Goal: Check status: Check status

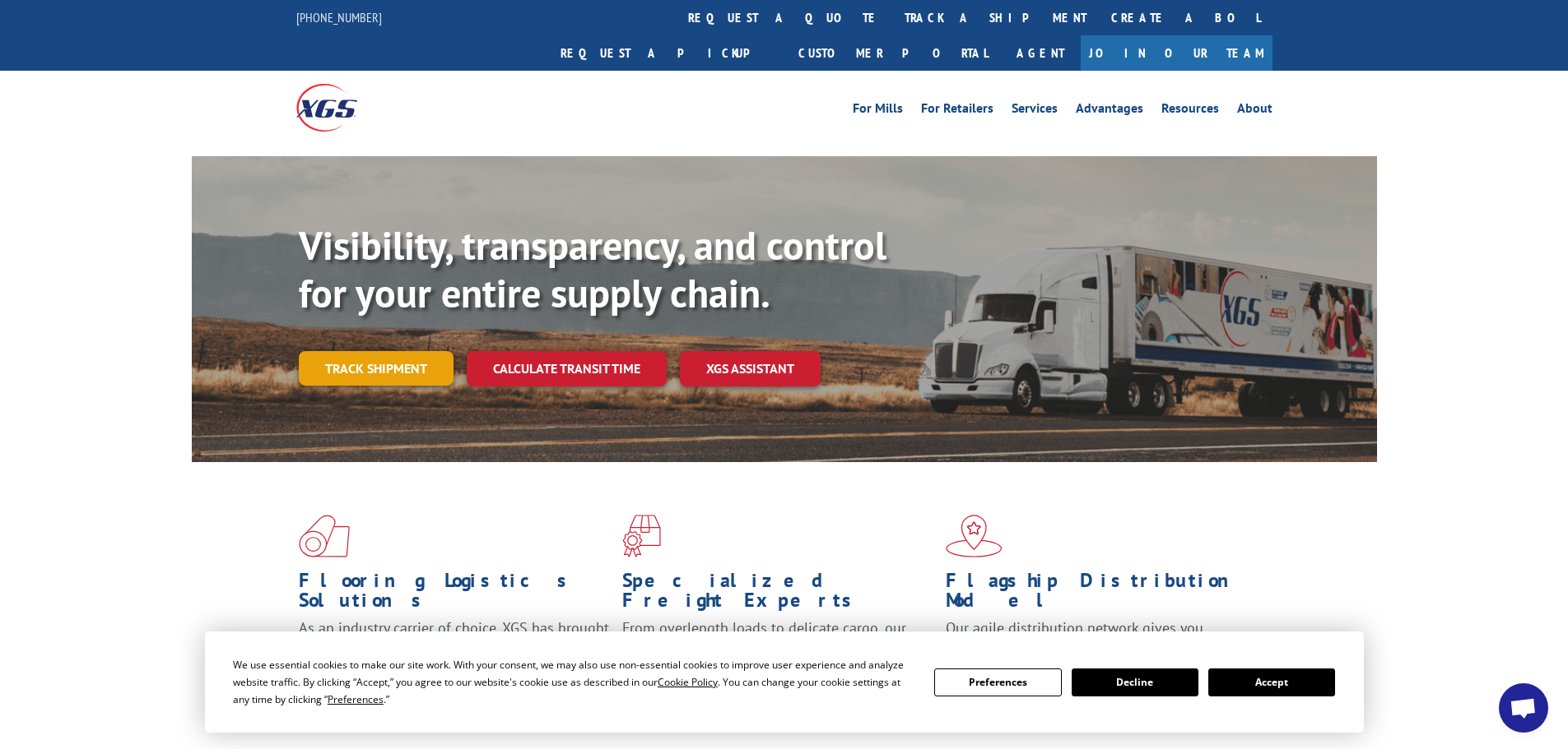
click at [376, 352] on link "Track shipment" at bounding box center [376, 369] width 154 height 35
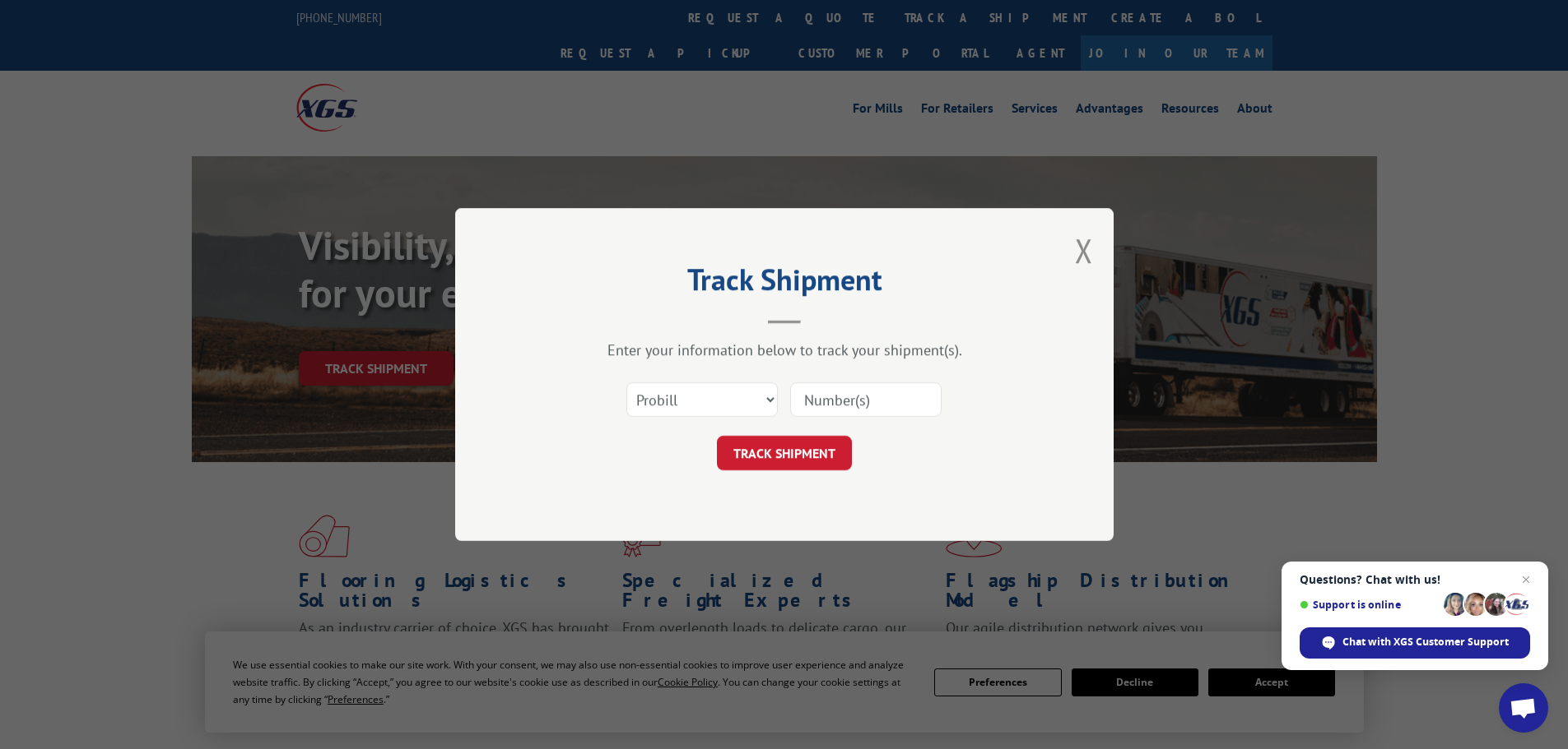
click at [820, 401] on input at bounding box center [865, 399] width 152 height 35
type input "114662125"
click at [810, 451] on button "TRACK SHIPMENT" at bounding box center [784, 453] width 135 height 35
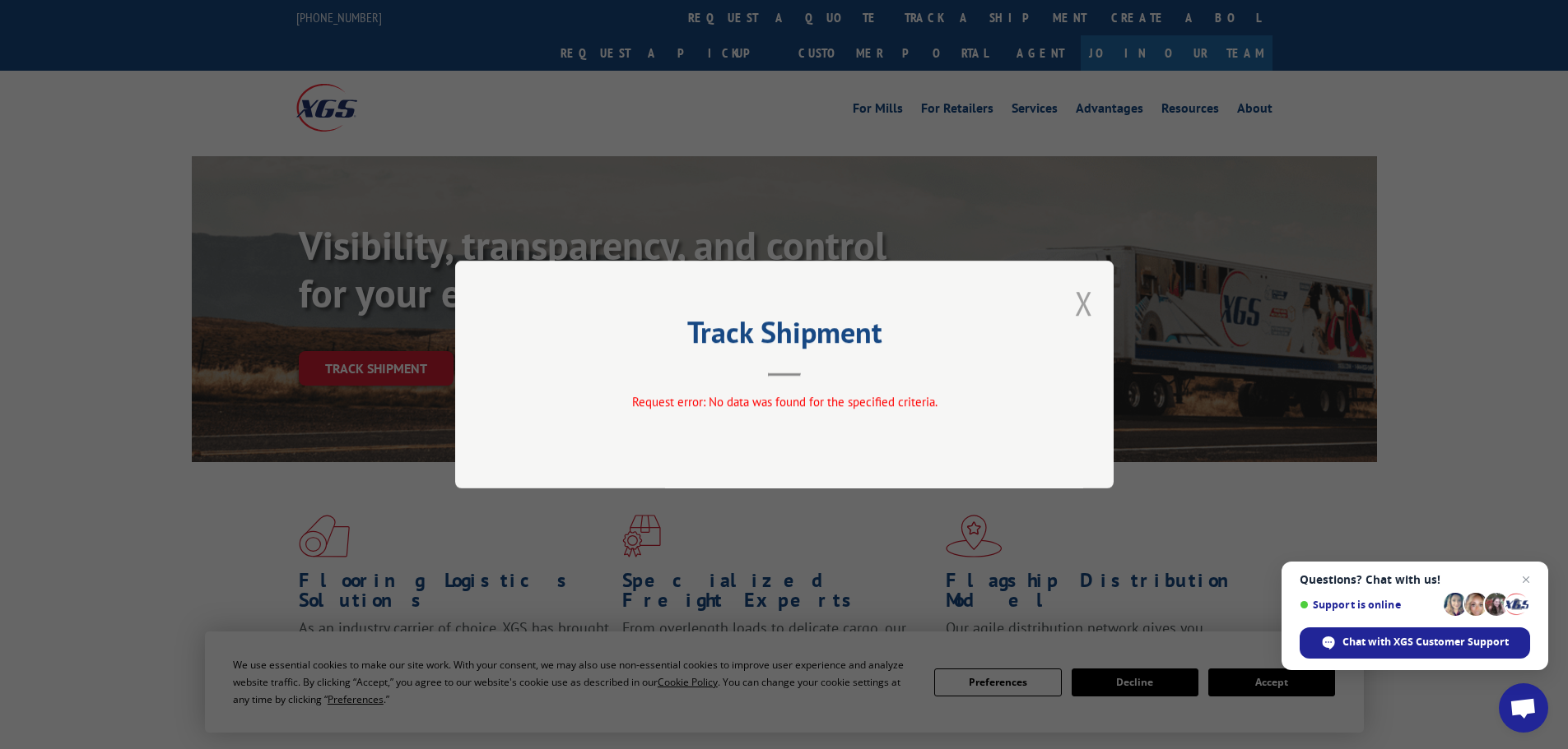
click at [1085, 309] on button "Close modal" at bounding box center [1084, 303] width 18 height 44
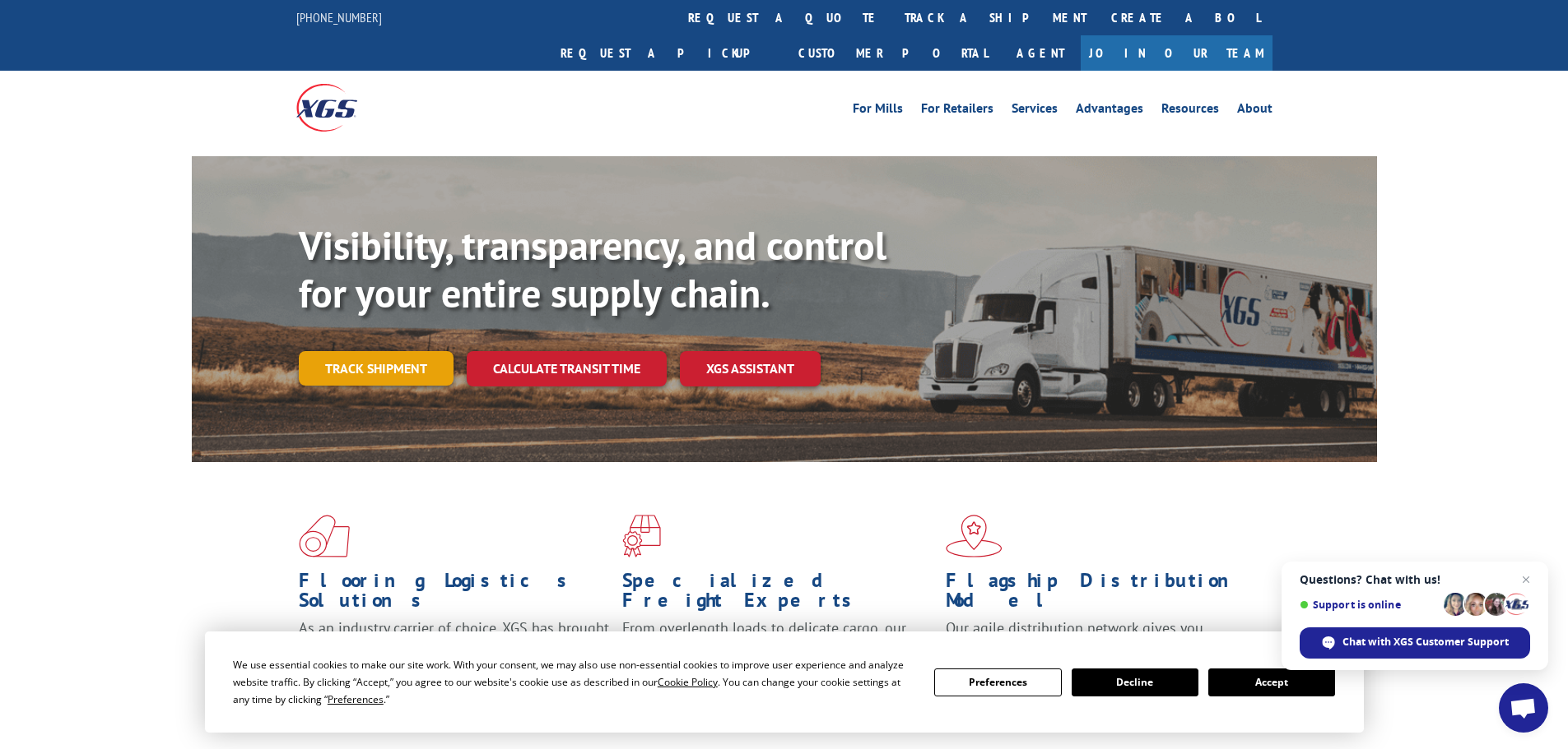
click at [391, 352] on link "Track shipment" at bounding box center [376, 369] width 154 height 35
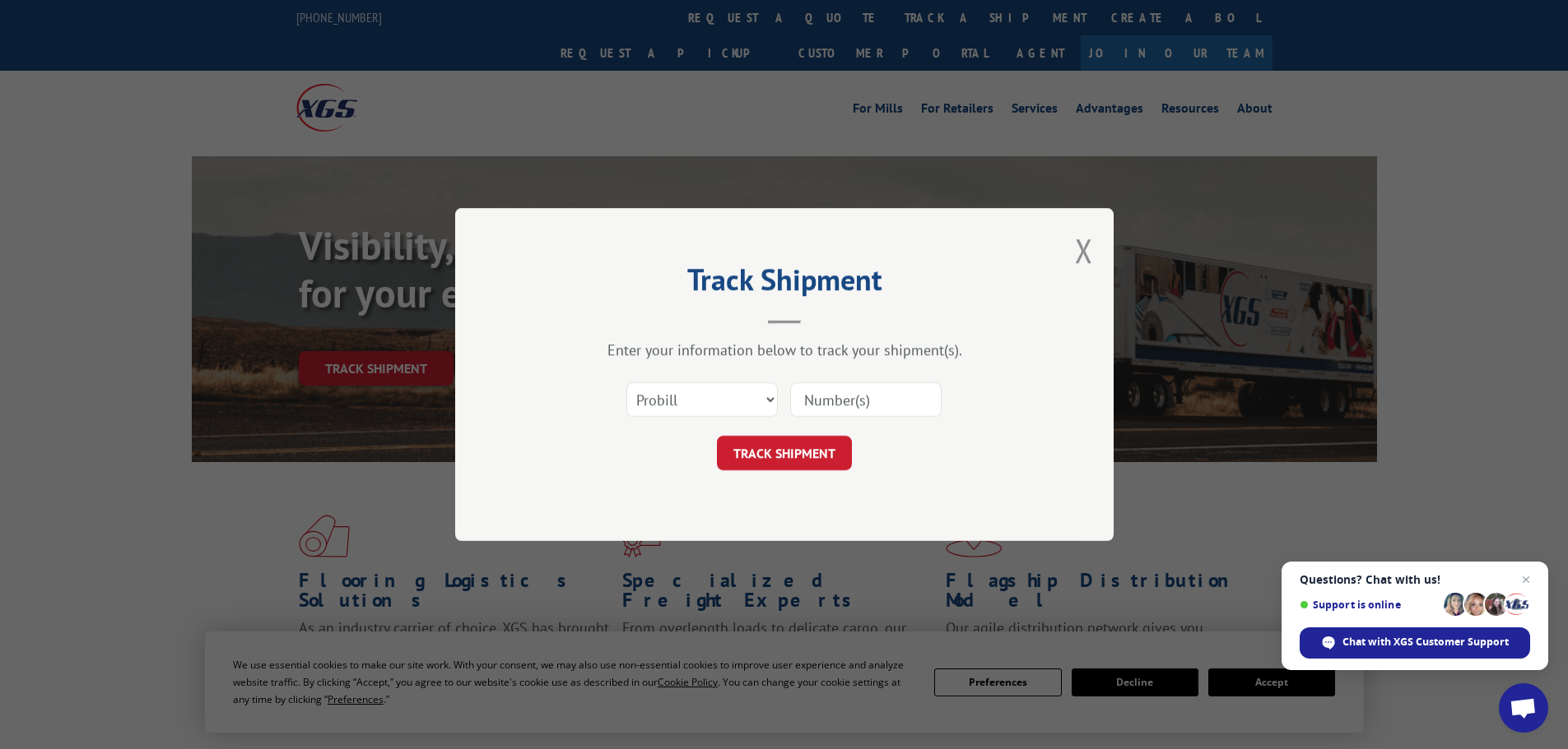
click at [855, 396] on input at bounding box center [865, 399] width 152 height 35
type input "22517075904"
click at [792, 460] on button "TRACK SHIPMENT" at bounding box center [784, 453] width 135 height 35
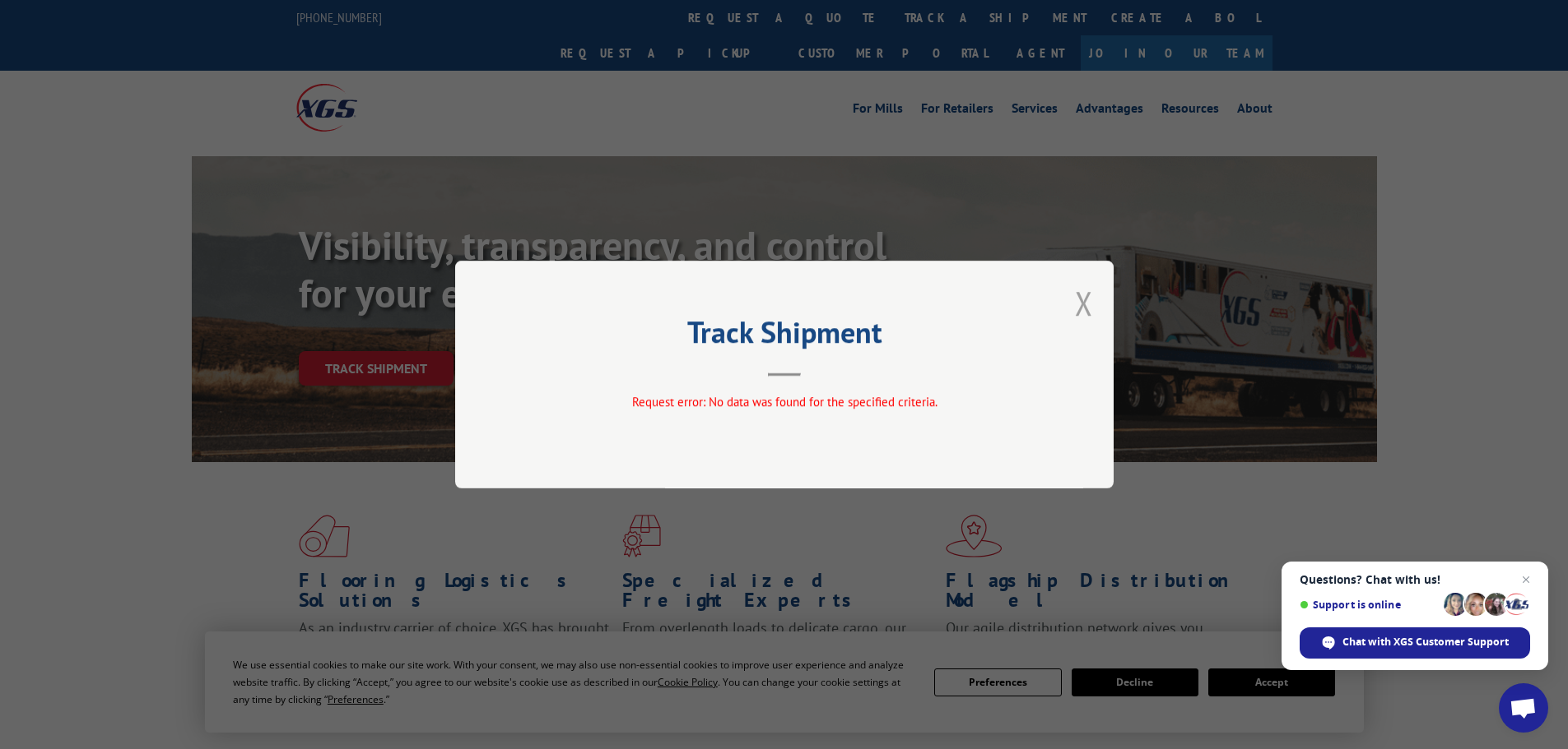
drag, startPoint x: 1088, startPoint y: 303, endPoint x: 1044, endPoint y: 309, distance: 44.4
click at [1087, 303] on button "Close modal" at bounding box center [1084, 303] width 18 height 44
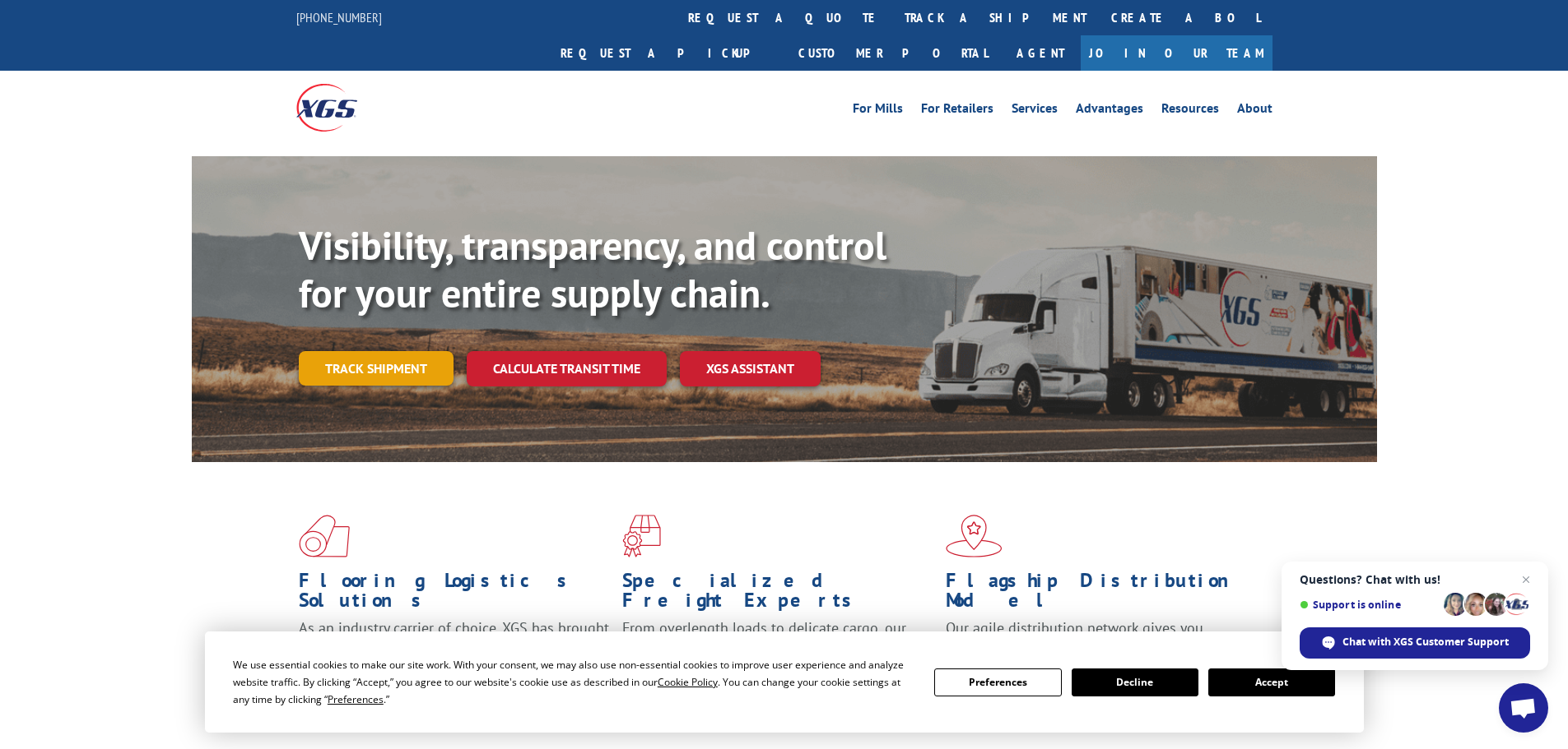
click at [389, 352] on link "Track shipment" at bounding box center [376, 369] width 154 height 35
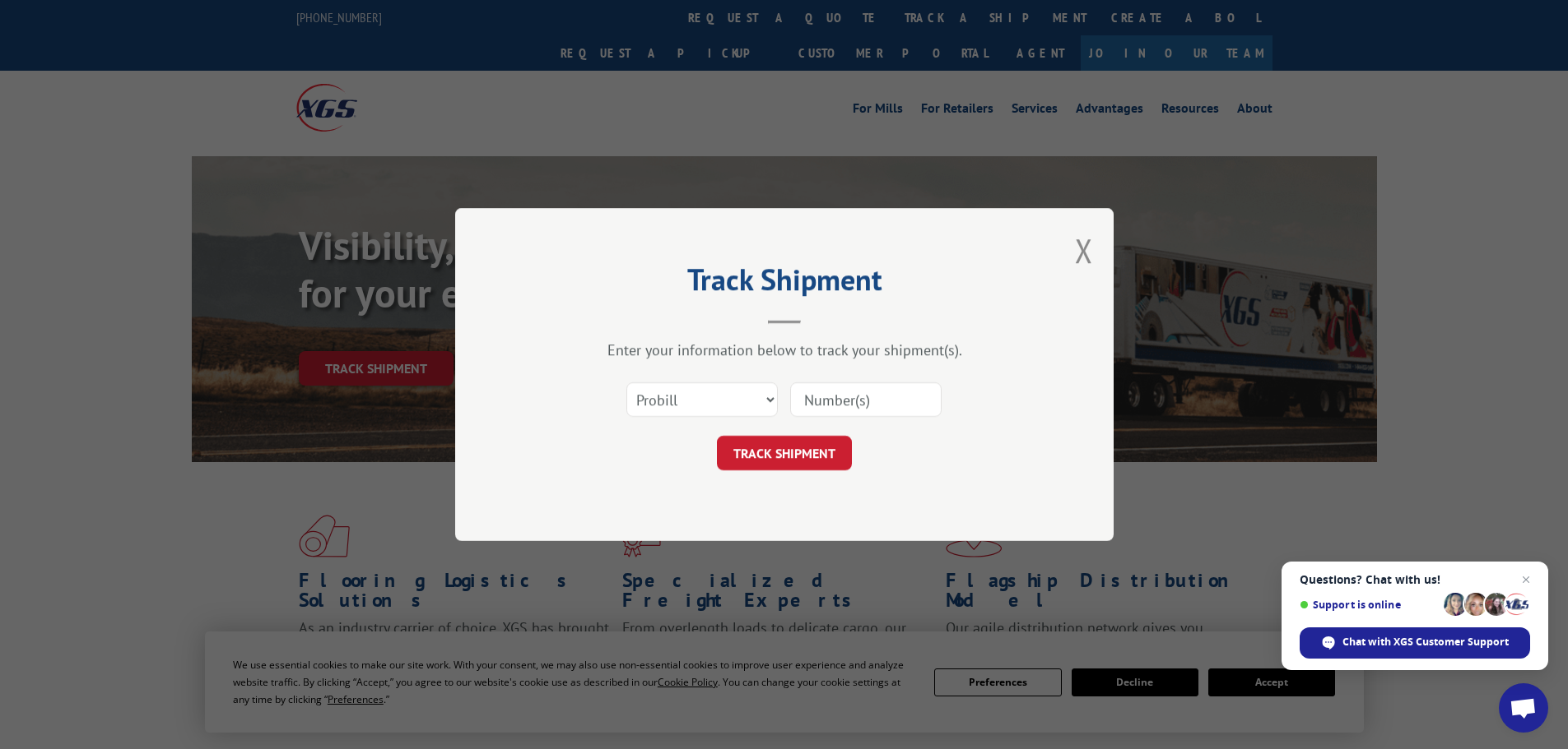
click at [806, 394] on input at bounding box center [865, 399] width 152 height 35
type input "1707590"
click at [805, 451] on button "TRACK SHIPMENT" at bounding box center [784, 453] width 135 height 35
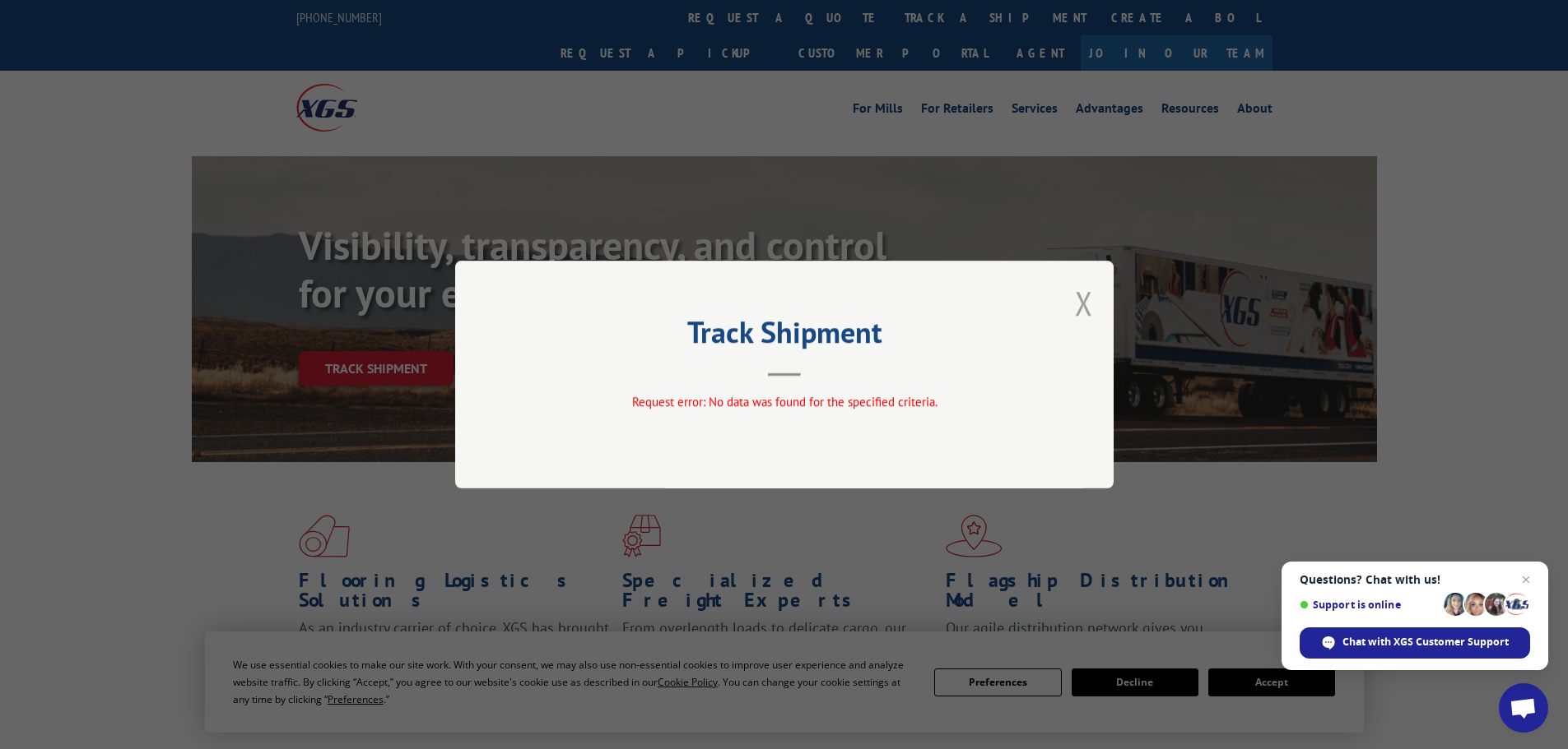
click at [1085, 310] on button "Close modal" at bounding box center [1084, 303] width 18 height 44
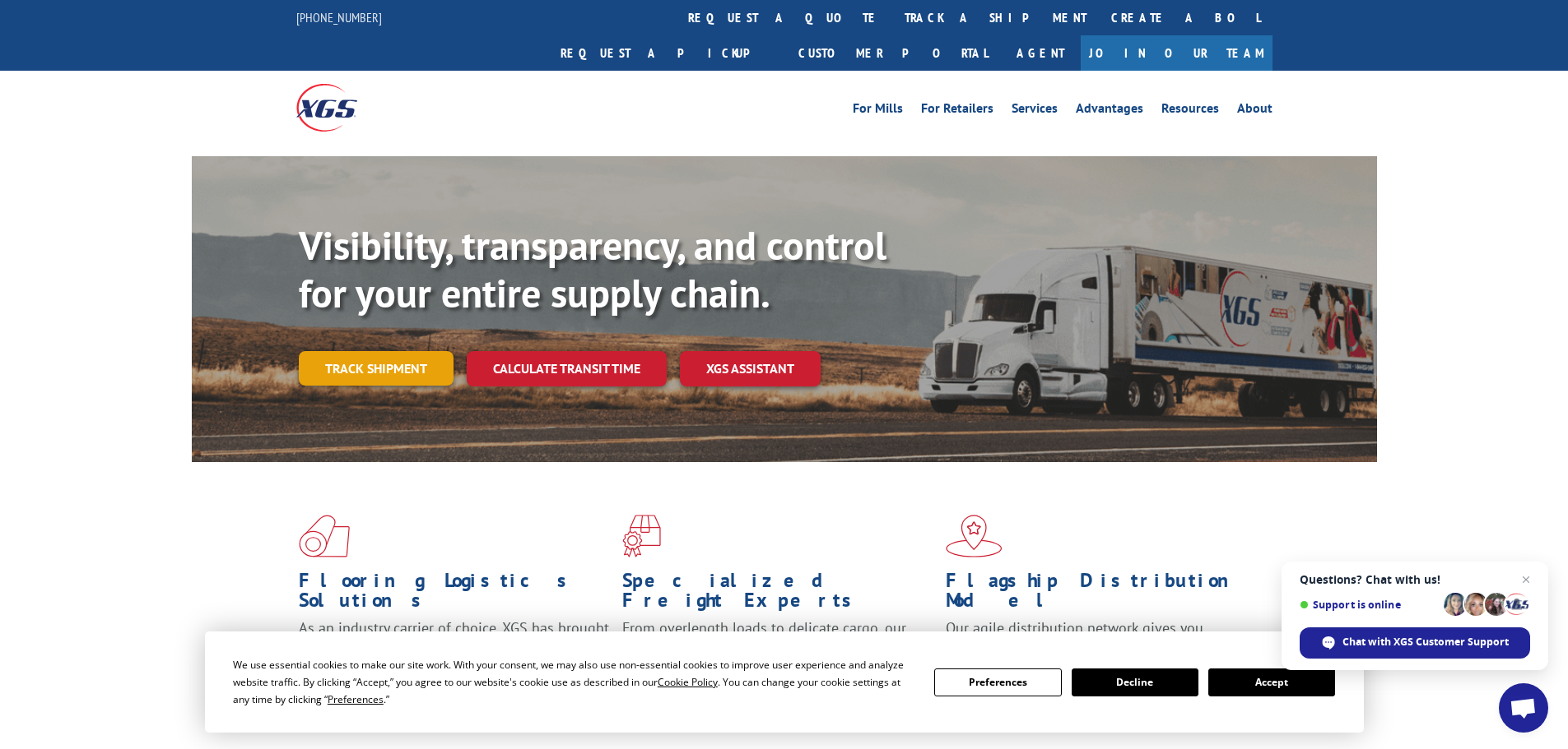
click at [420, 352] on link "Track shipment" at bounding box center [376, 369] width 154 height 35
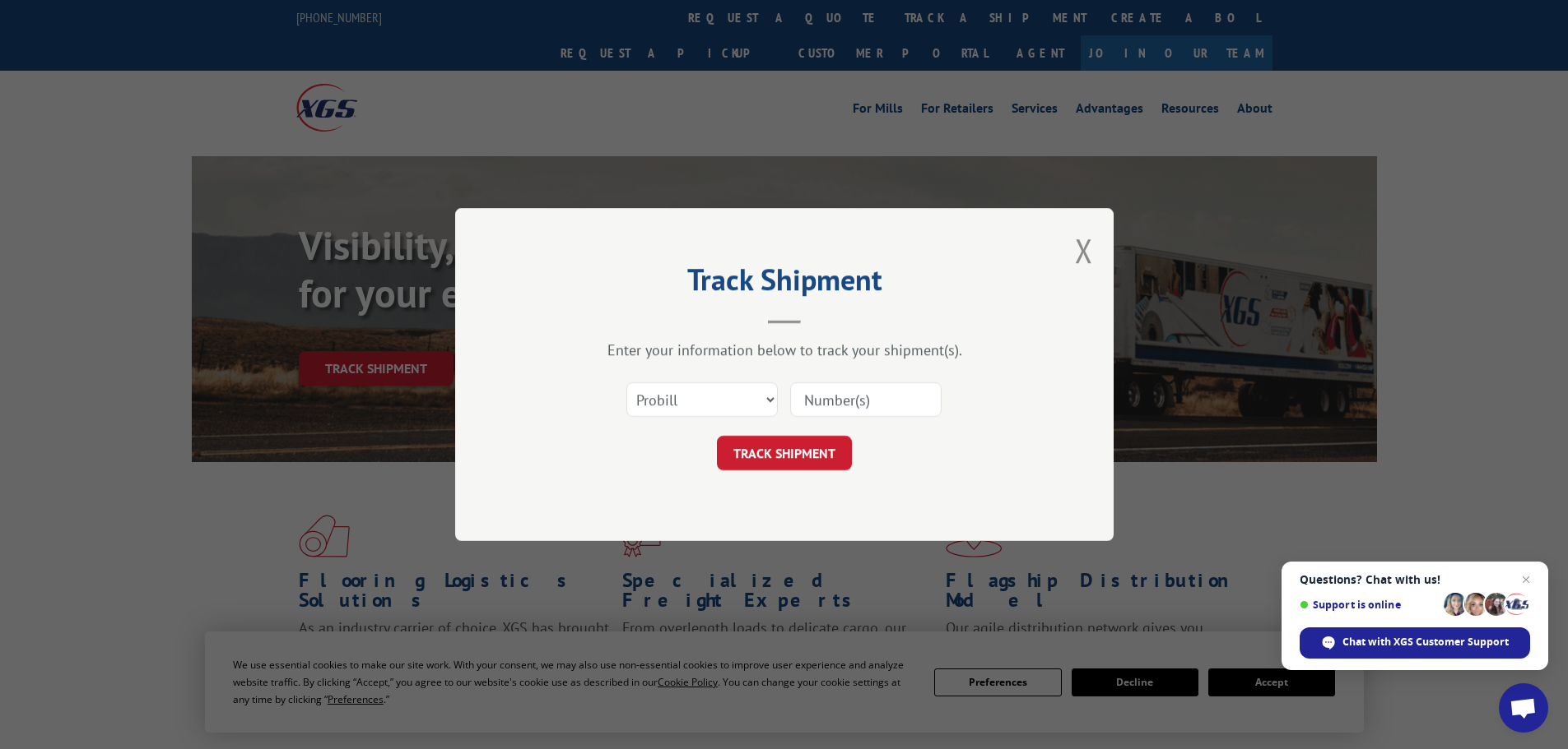
click at [877, 398] on input at bounding box center [865, 399] width 152 height 35
type input "0355958"
click at [808, 457] on button "TRACK SHIPMENT" at bounding box center [784, 453] width 135 height 35
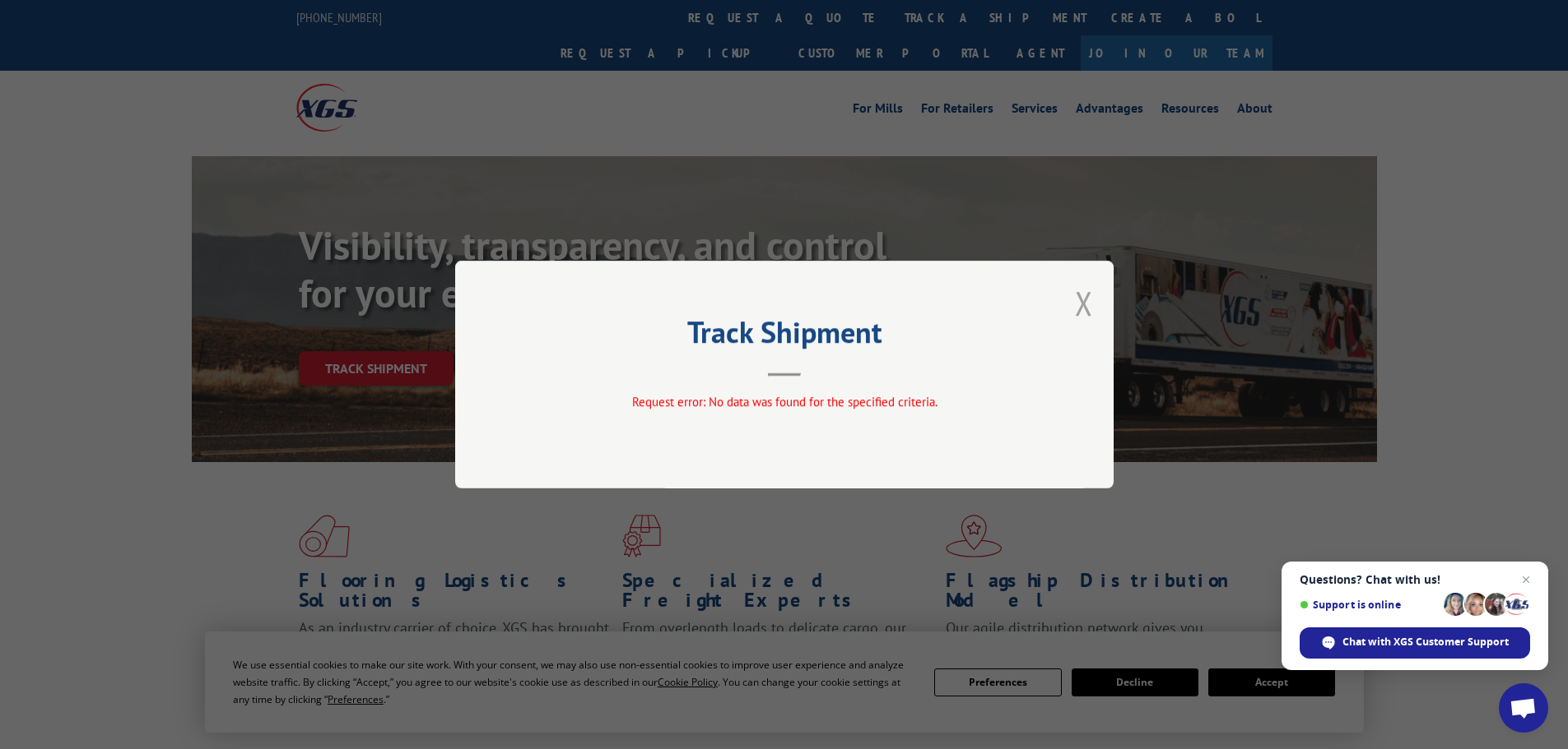
drag, startPoint x: 1088, startPoint y: 305, endPoint x: 784, endPoint y: 338, distance: 305.8
click at [1087, 305] on button "Close modal" at bounding box center [1084, 303] width 18 height 44
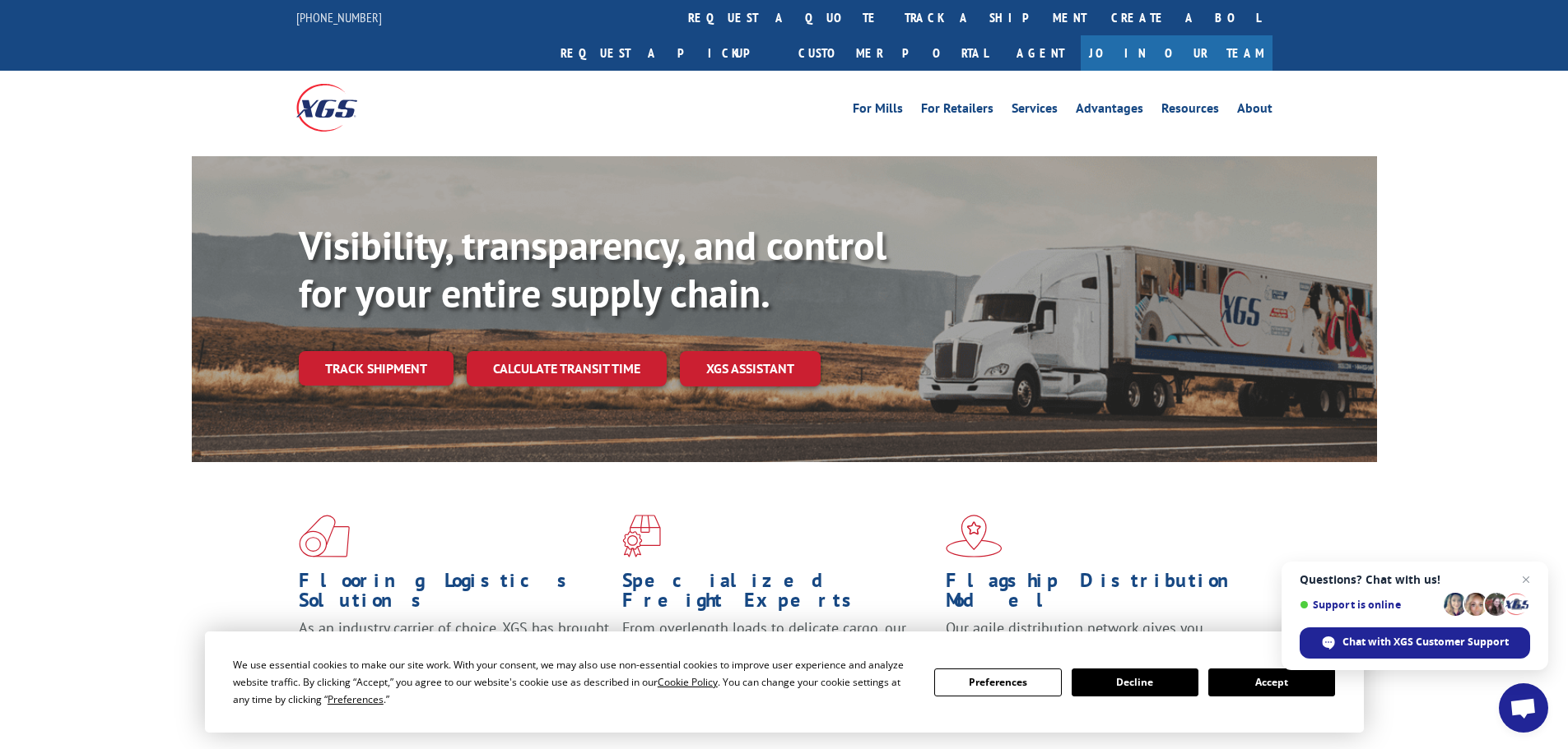
drag, startPoint x: 419, startPoint y: 337, endPoint x: 405, endPoint y: 348, distance: 17.8
click at [417, 352] on link "Track shipment" at bounding box center [376, 369] width 154 height 35
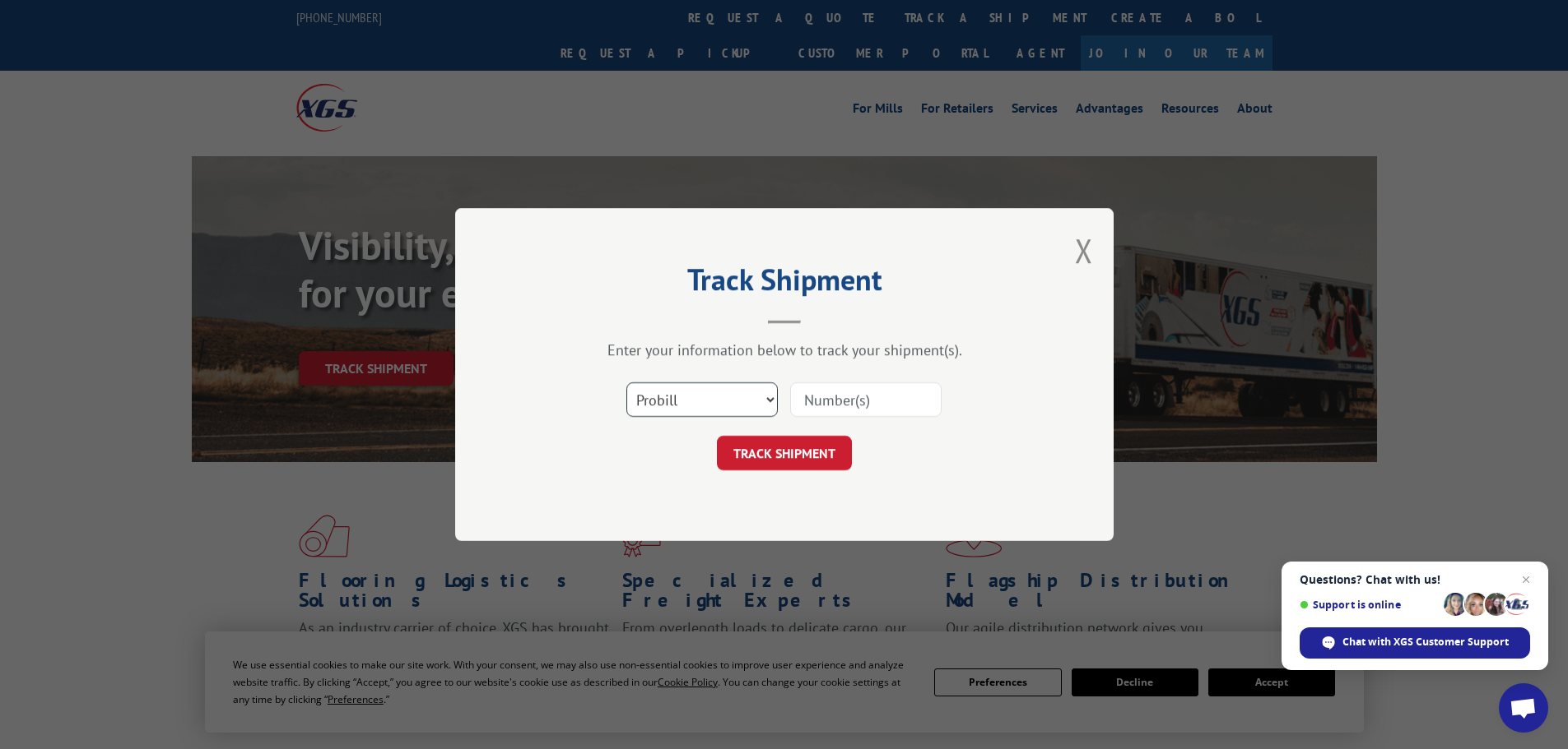
click at [726, 398] on select "Select category... Probill BOL PO" at bounding box center [702, 399] width 152 height 35
select select "bol"
click at [626, 382] on select "Select category... Probill BOL PO" at bounding box center [702, 399] width 152 height 35
click at [819, 397] on input at bounding box center [865, 399] width 152 height 35
type input "0355958"
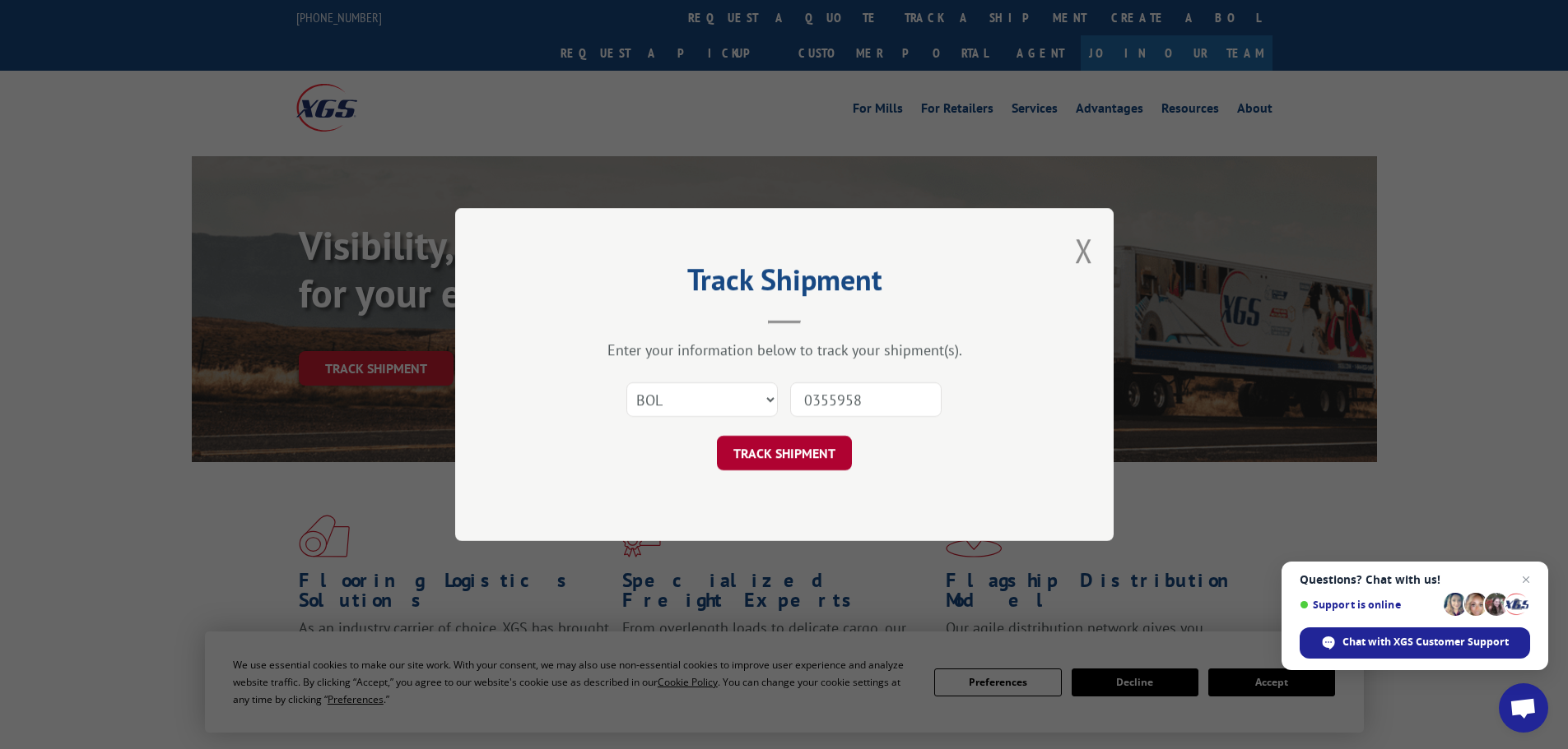
click at [784, 450] on button "TRACK SHIPMENT" at bounding box center [784, 453] width 135 height 35
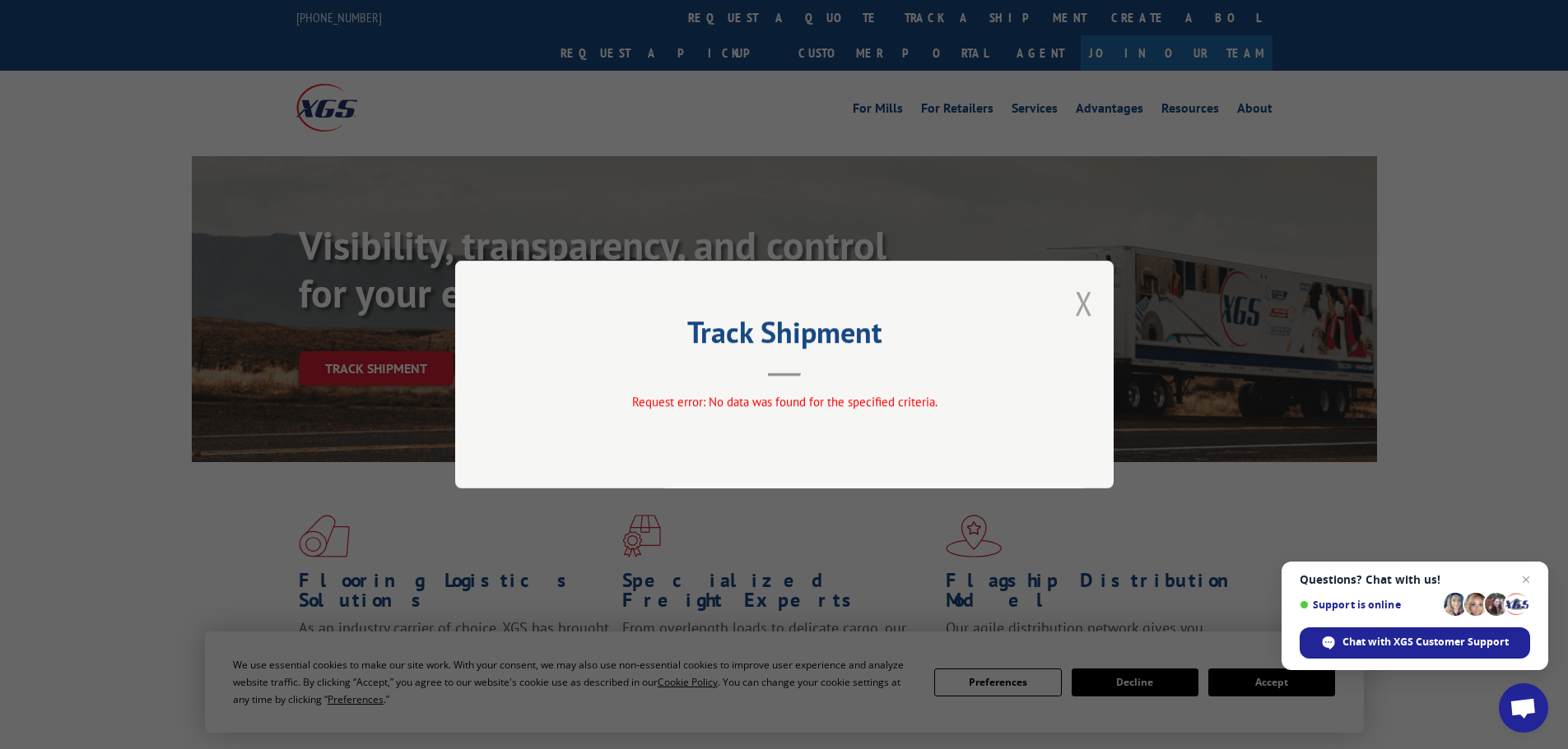
click at [1085, 308] on button "Close modal" at bounding box center [1084, 303] width 18 height 44
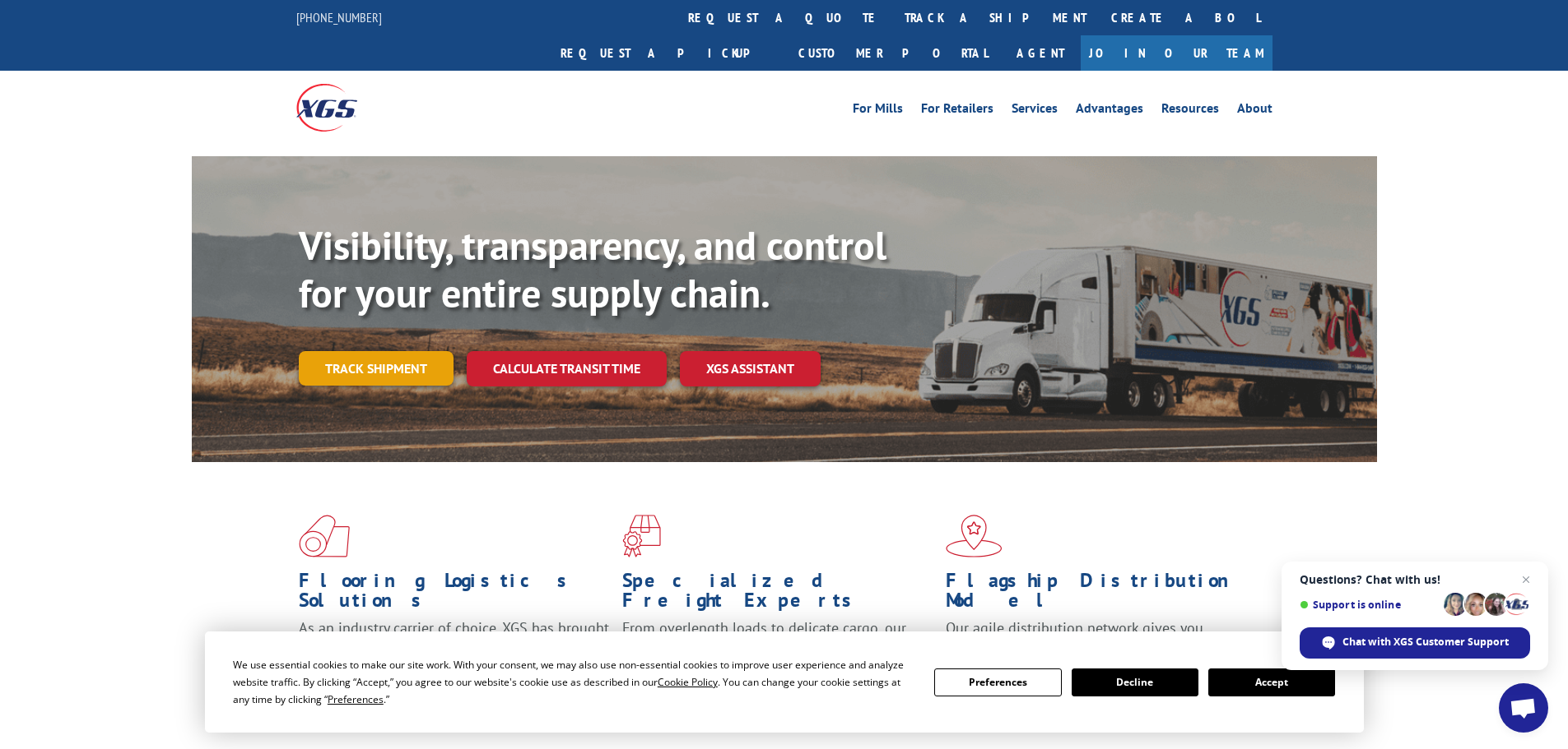
click at [444, 352] on link "Track shipment" at bounding box center [376, 369] width 154 height 35
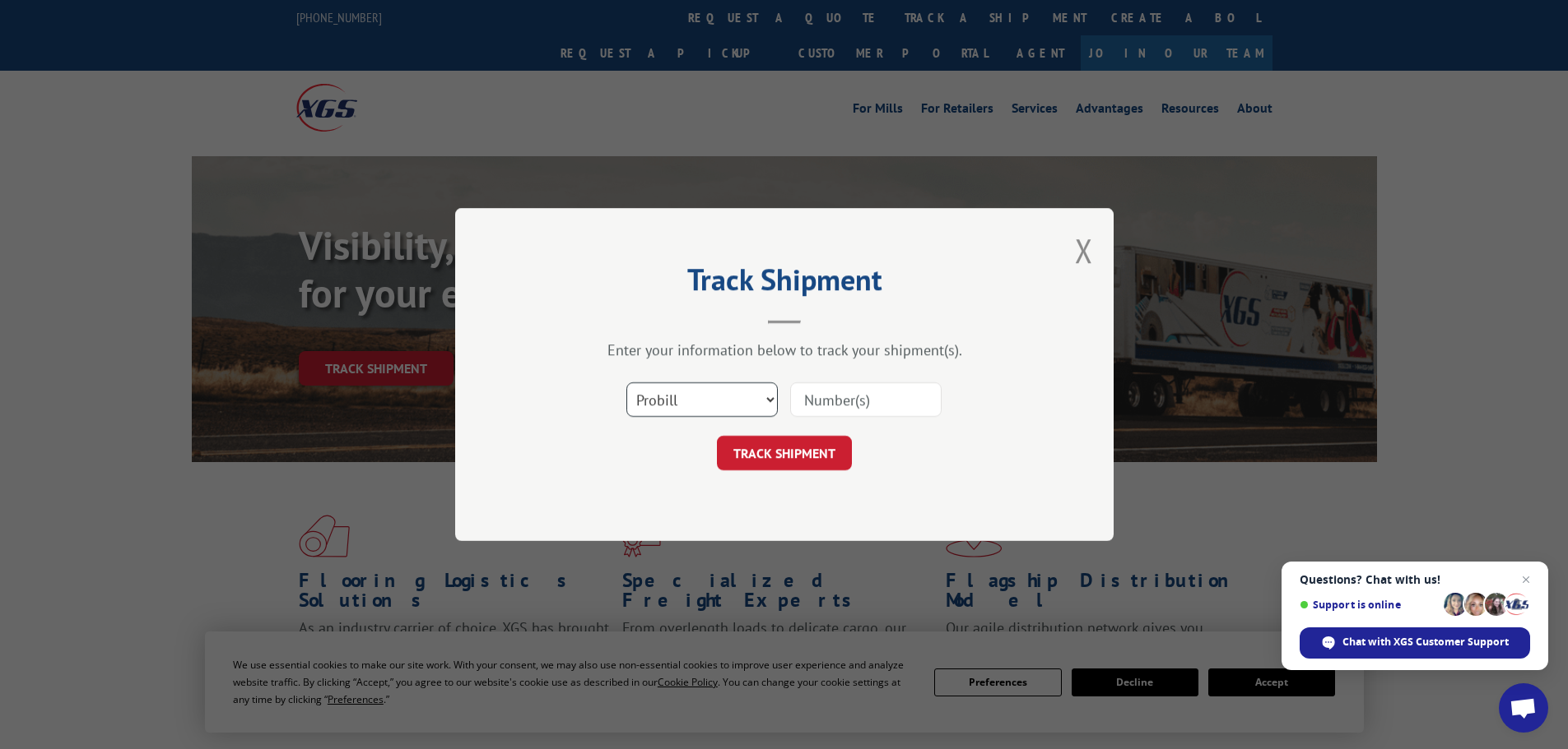
click at [714, 404] on select "Select category... Probill BOL PO" at bounding box center [702, 399] width 152 height 35
select select "bol"
click at [626, 382] on select "Select category... Probill BOL PO" at bounding box center [702, 399] width 152 height 35
click at [854, 391] on input at bounding box center [865, 399] width 152 height 35
type input "1707590"
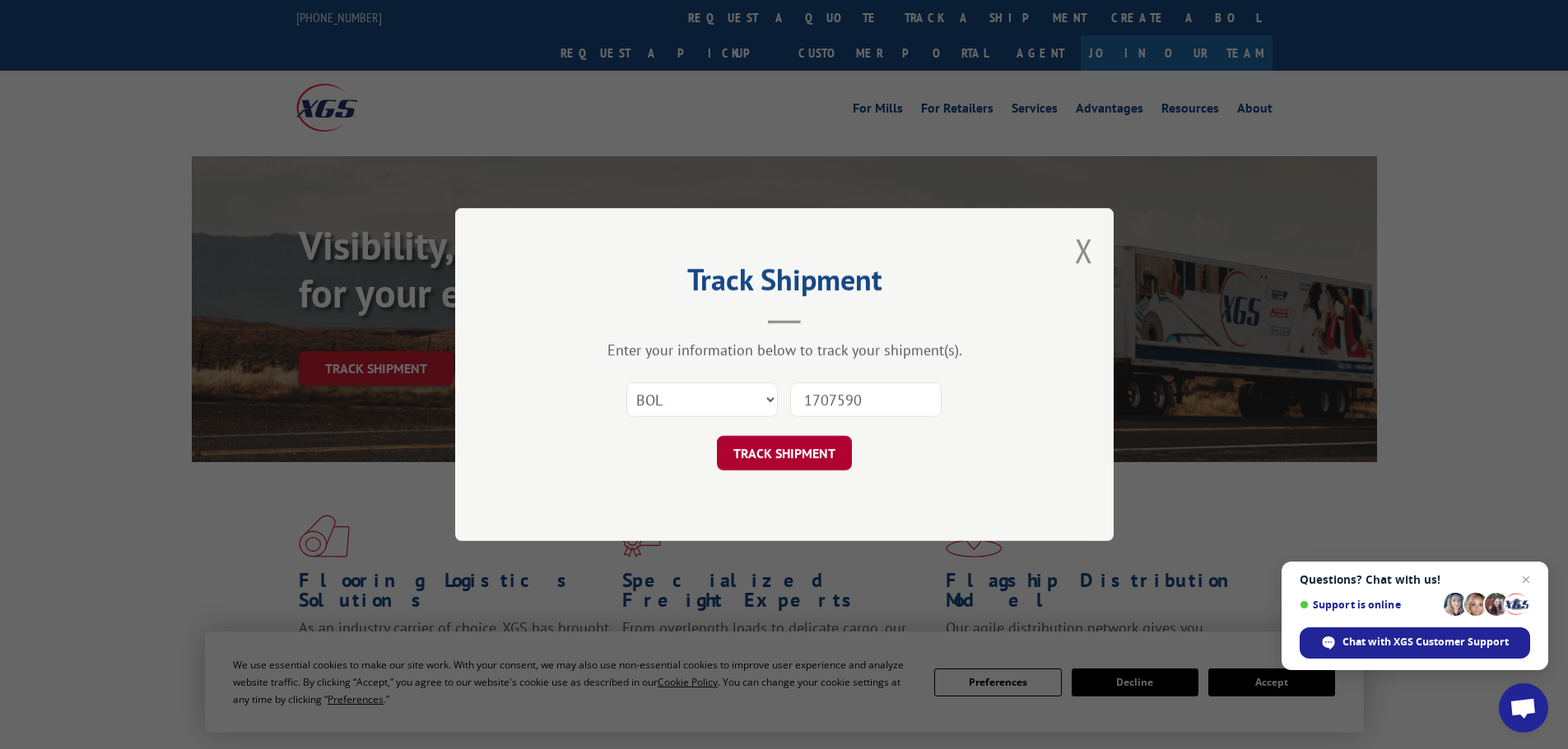
click at [805, 443] on button "TRACK SHIPMENT" at bounding box center [784, 453] width 135 height 35
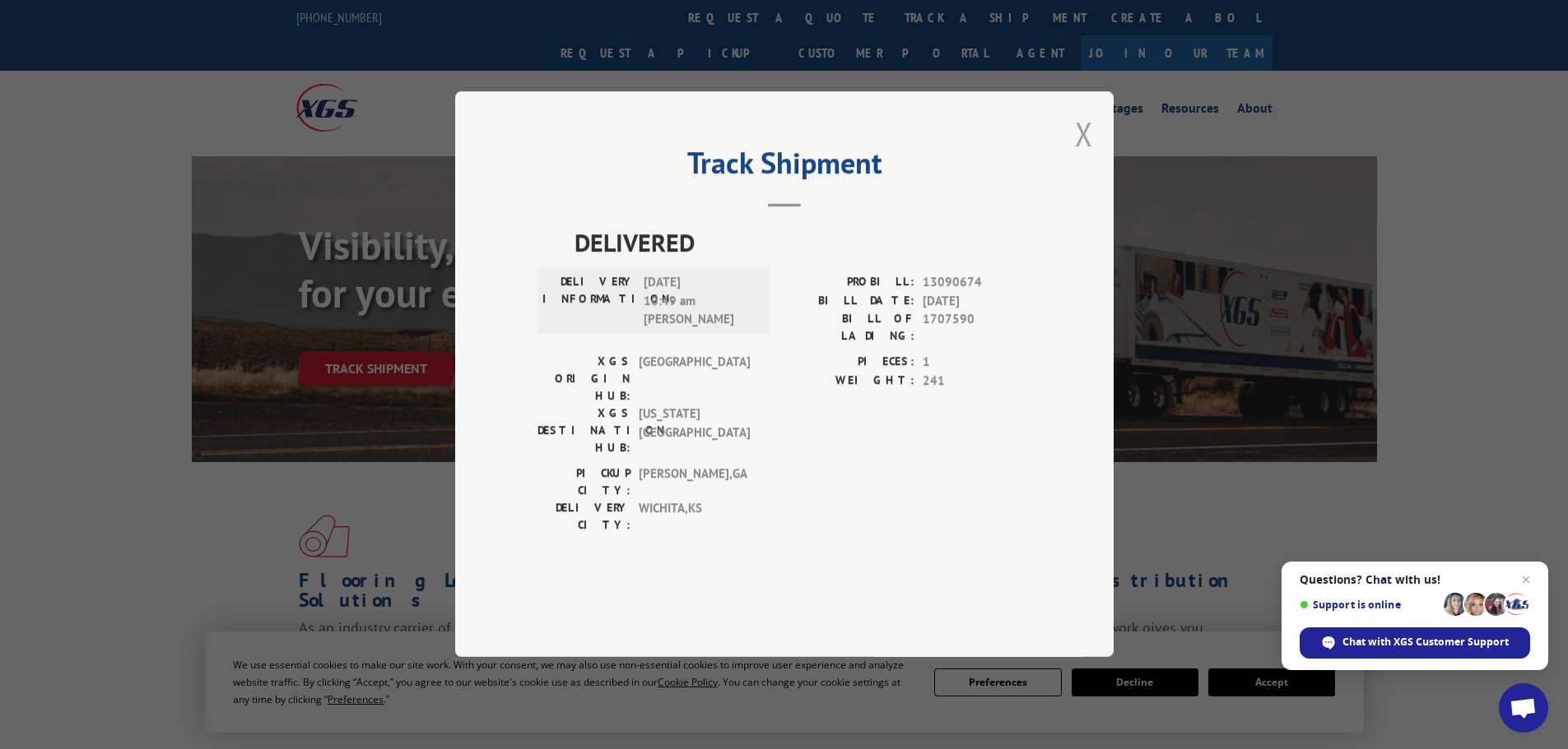
click at [1082, 155] on button "Close modal" at bounding box center [1084, 134] width 18 height 44
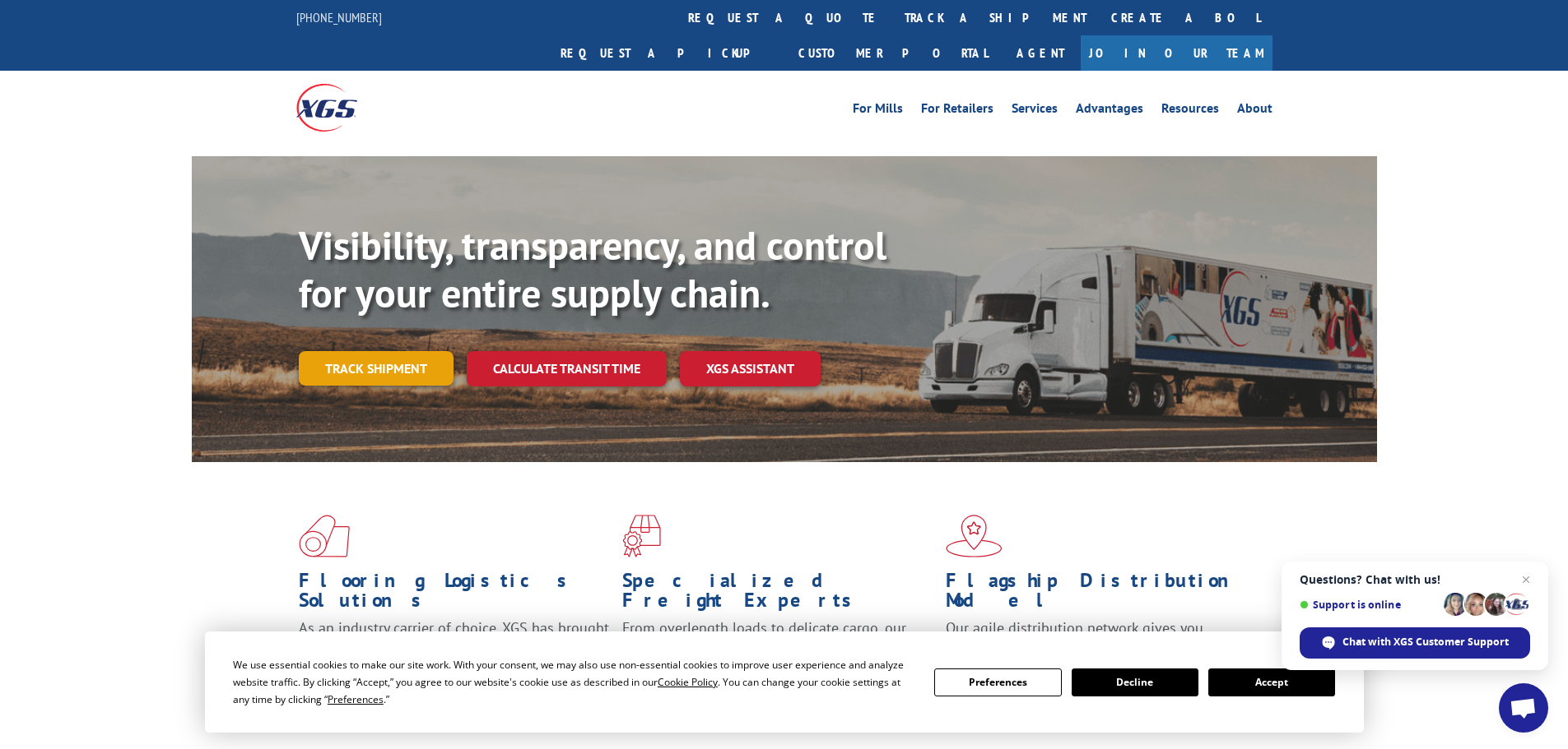
click at [348, 352] on link "Track shipment" at bounding box center [376, 369] width 154 height 35
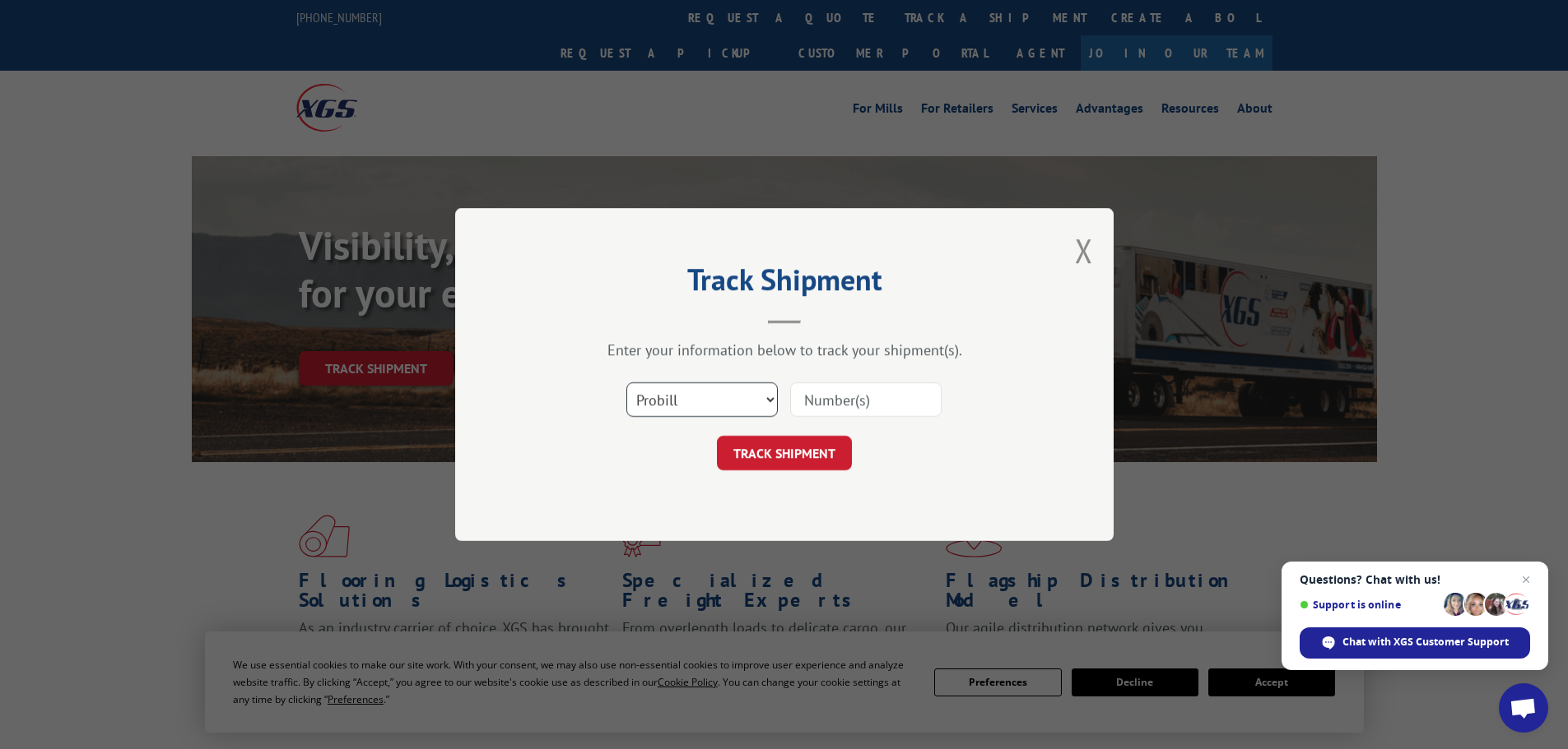
click at [691, 397] on select "Select category... Probill BOL PO" at bounding box center [702, 399] width 152 height 35
select select "bol"
click at [626, 382] on select "Select category... Probill BOL PO" at bounding box center [702, 399] width 152 height 35
click at [859, 391] on input at bounding box center [865, 399] width 152 height 35
type input "114662125"
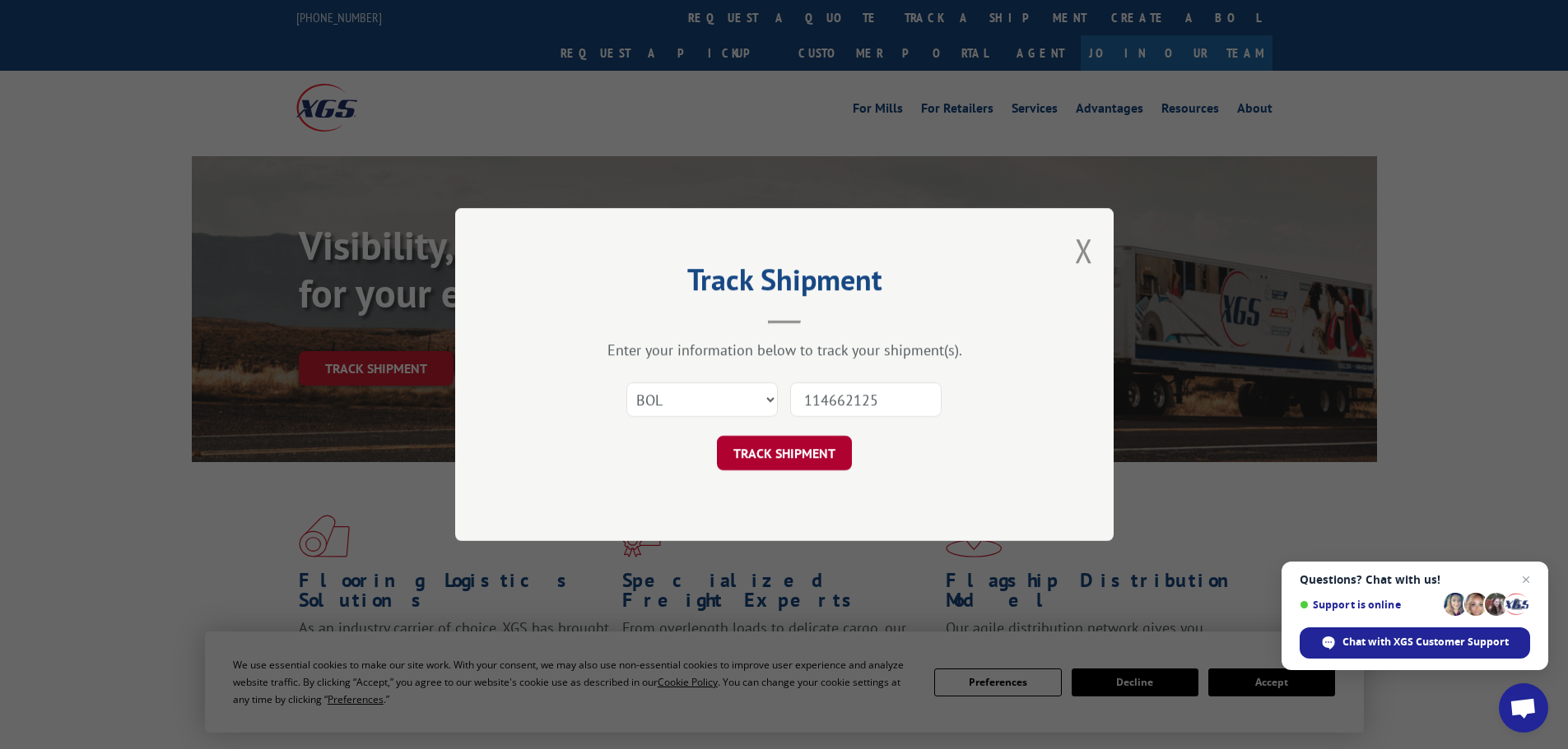
click at [789, 450] on button "TRACK SHIPMENT" at bounding box center [784, 453] width 135 height 35
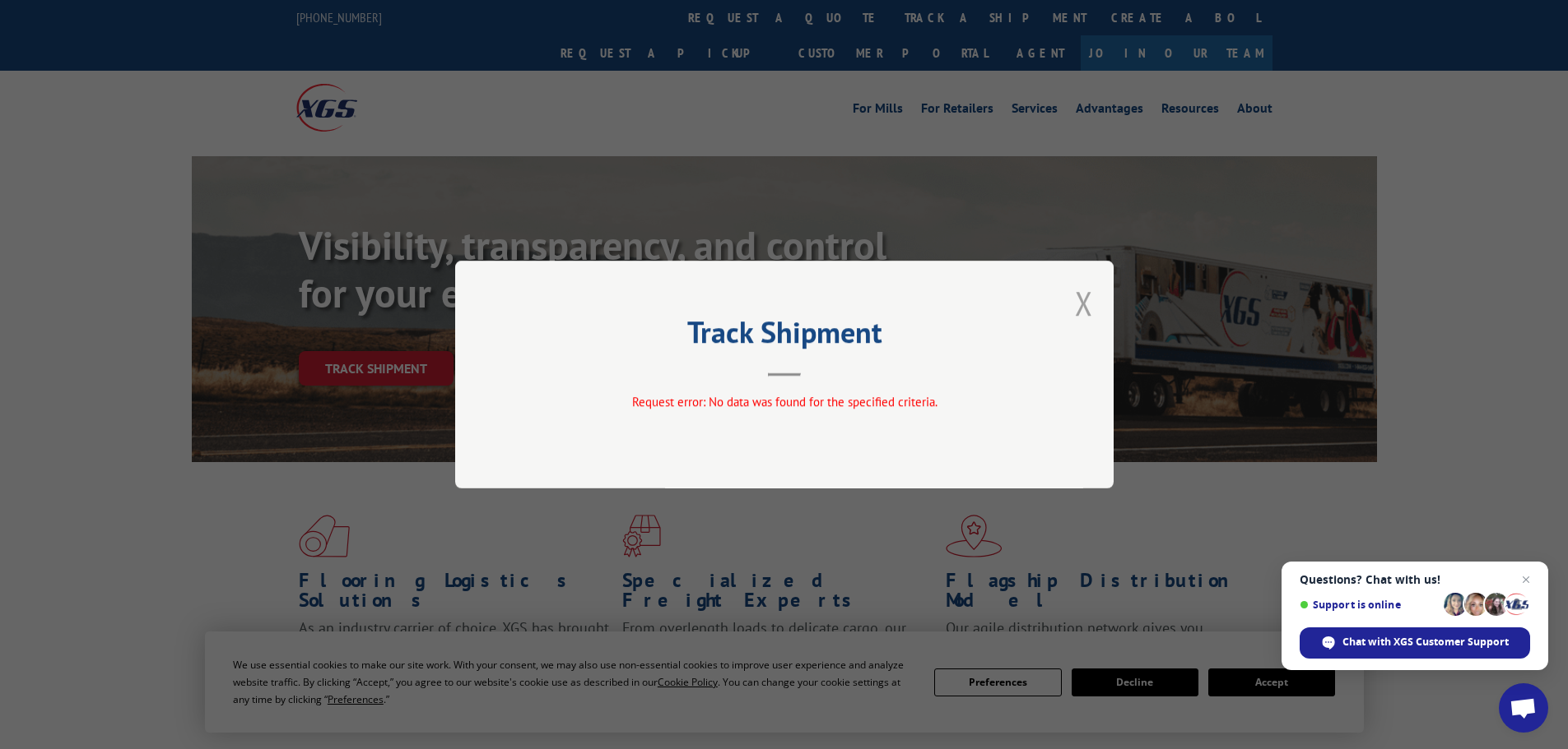
click at [1085, 307] on button "Close modal" at bounding box center [1084, 303] width 18 height 44
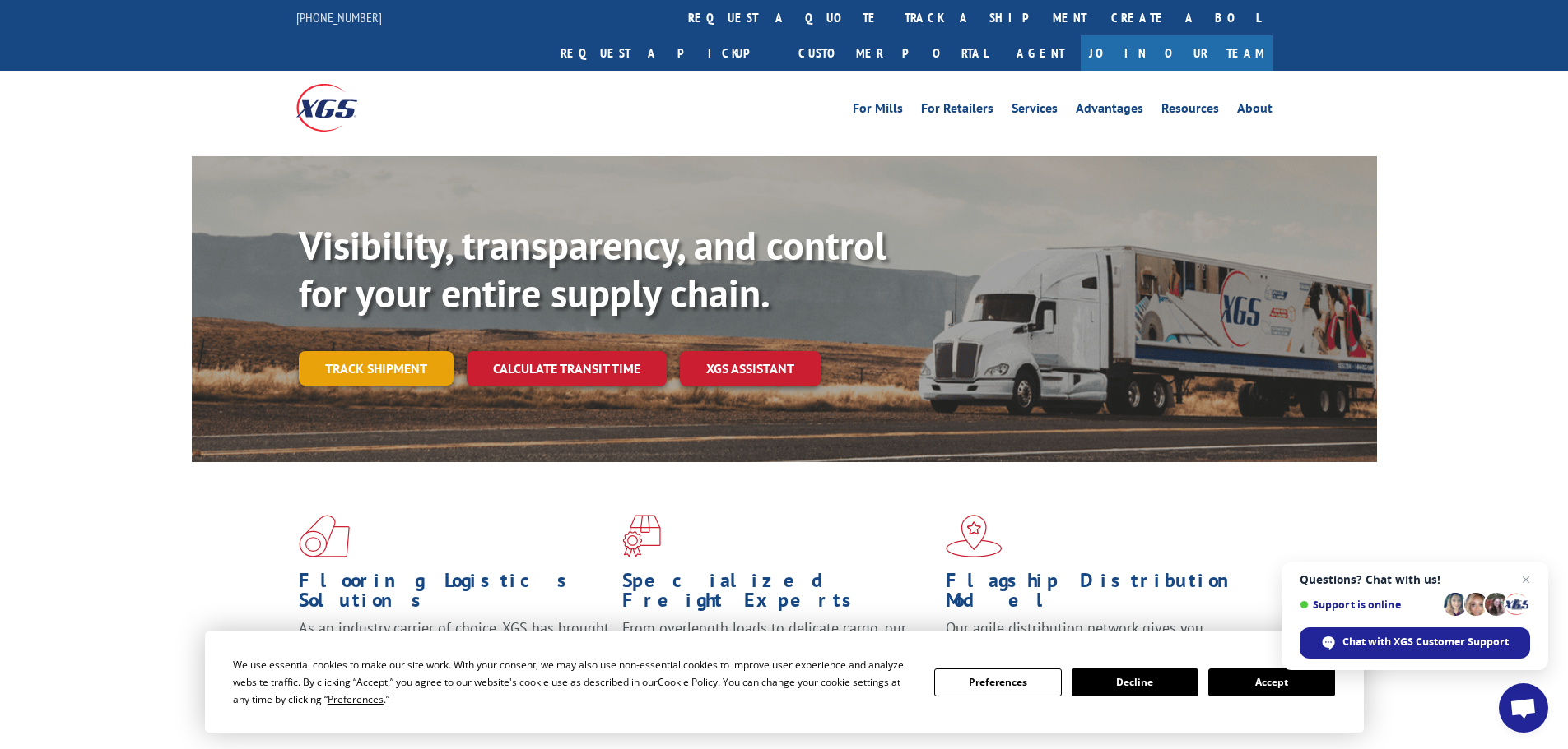
click at [421, 352] on link "Track shipment" at bounding box center [376, 369] width 154 height 35
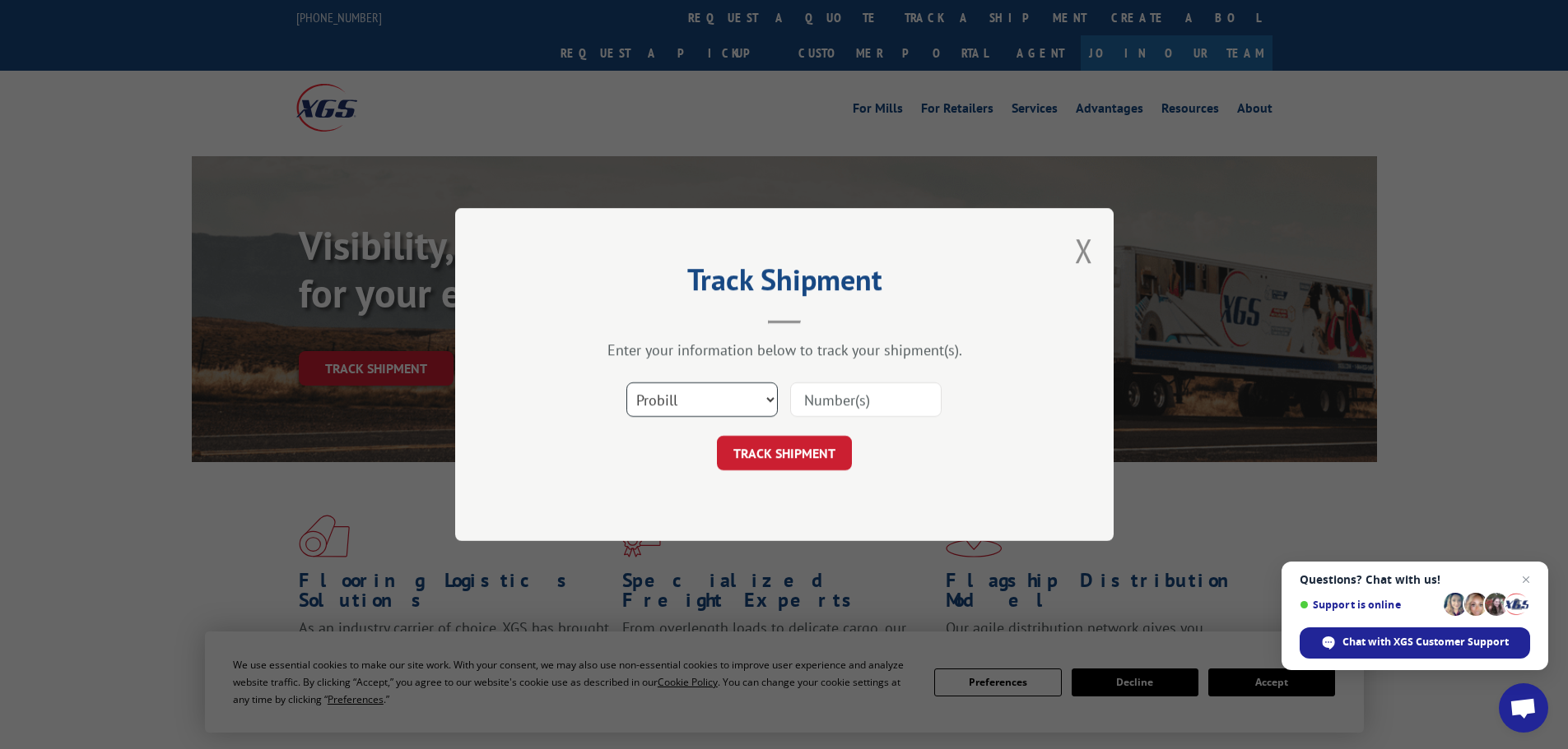
click at [766, 387] on select "Select category... Probill BOL PO" at bounding box center [702, 399] width 152 height 35
click at [1084, 248] on button "Close modal" at bounding box center [1084, 250] width 18 height 44
